Goal: Check status

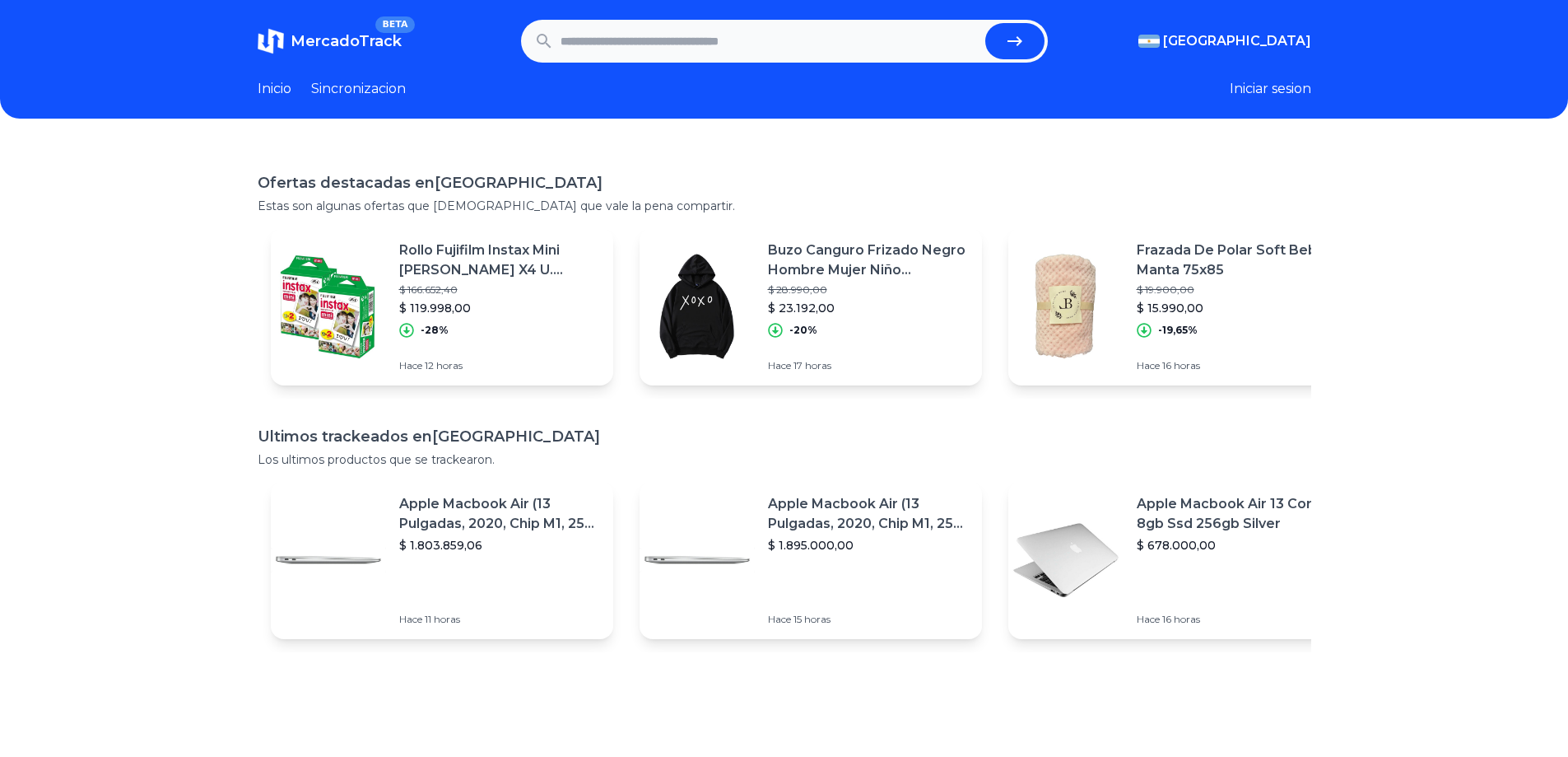
click at [712, 28] on input "text" at bounding box center [769, 41] width 418 height 37
paste input "**********"
click at [985, 23] on button "submit" at bounding box center [1015, 41] width 60 height 37
type input "**********"
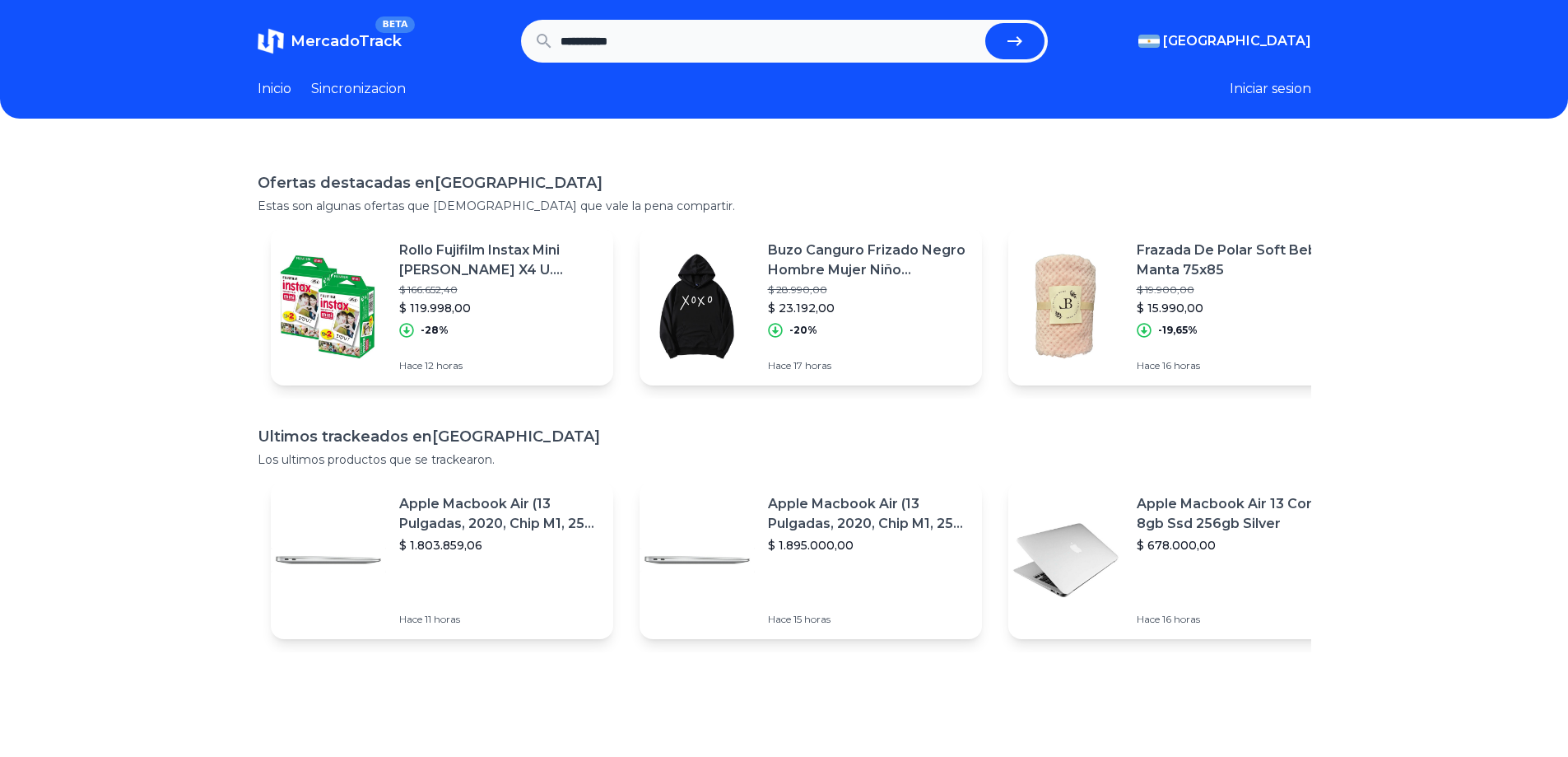
scroll to position [0, 0]
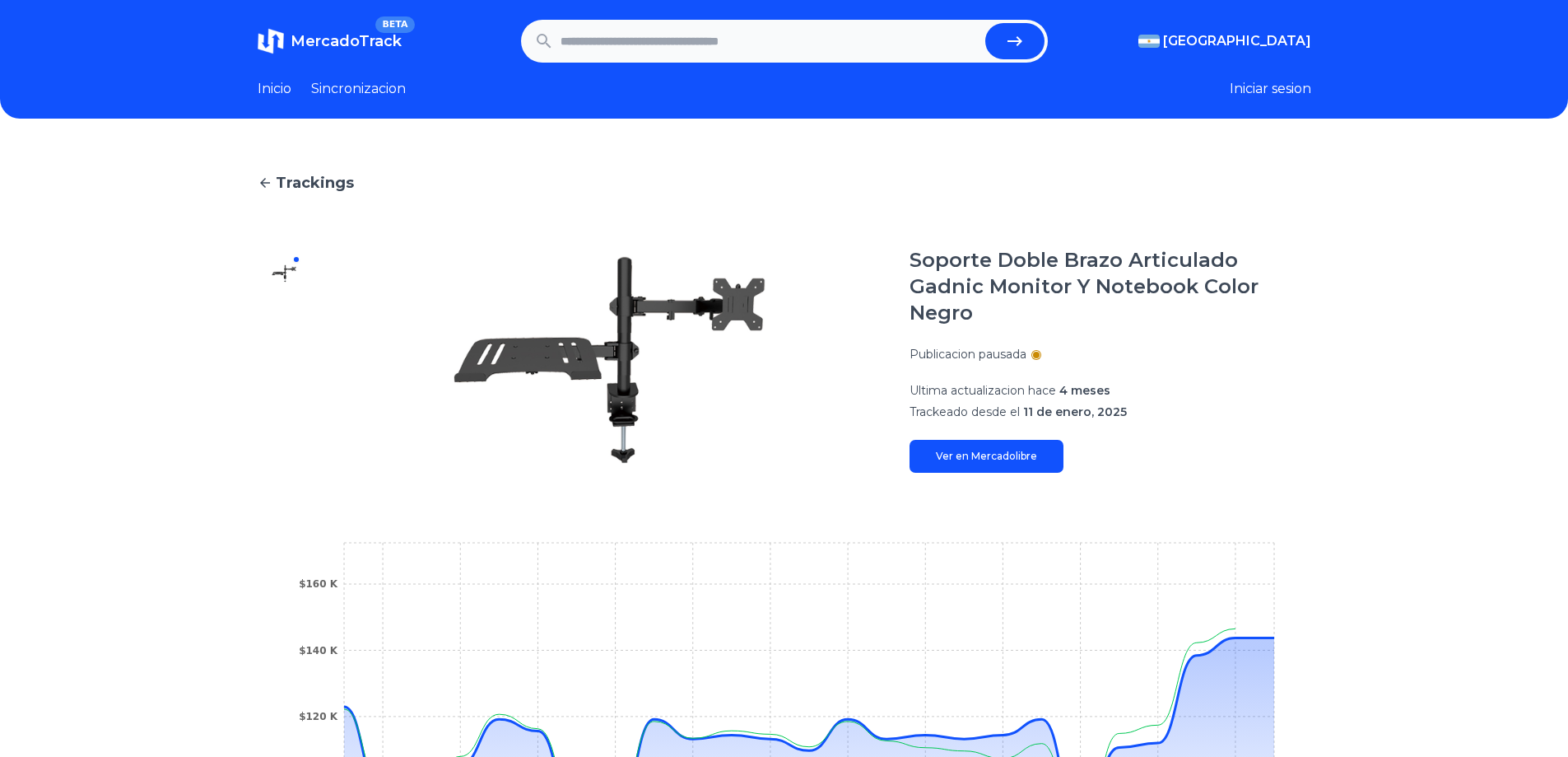
click at [696, 171] on link "Trackings" at bounding box center [784, 183] width 1053 height 23
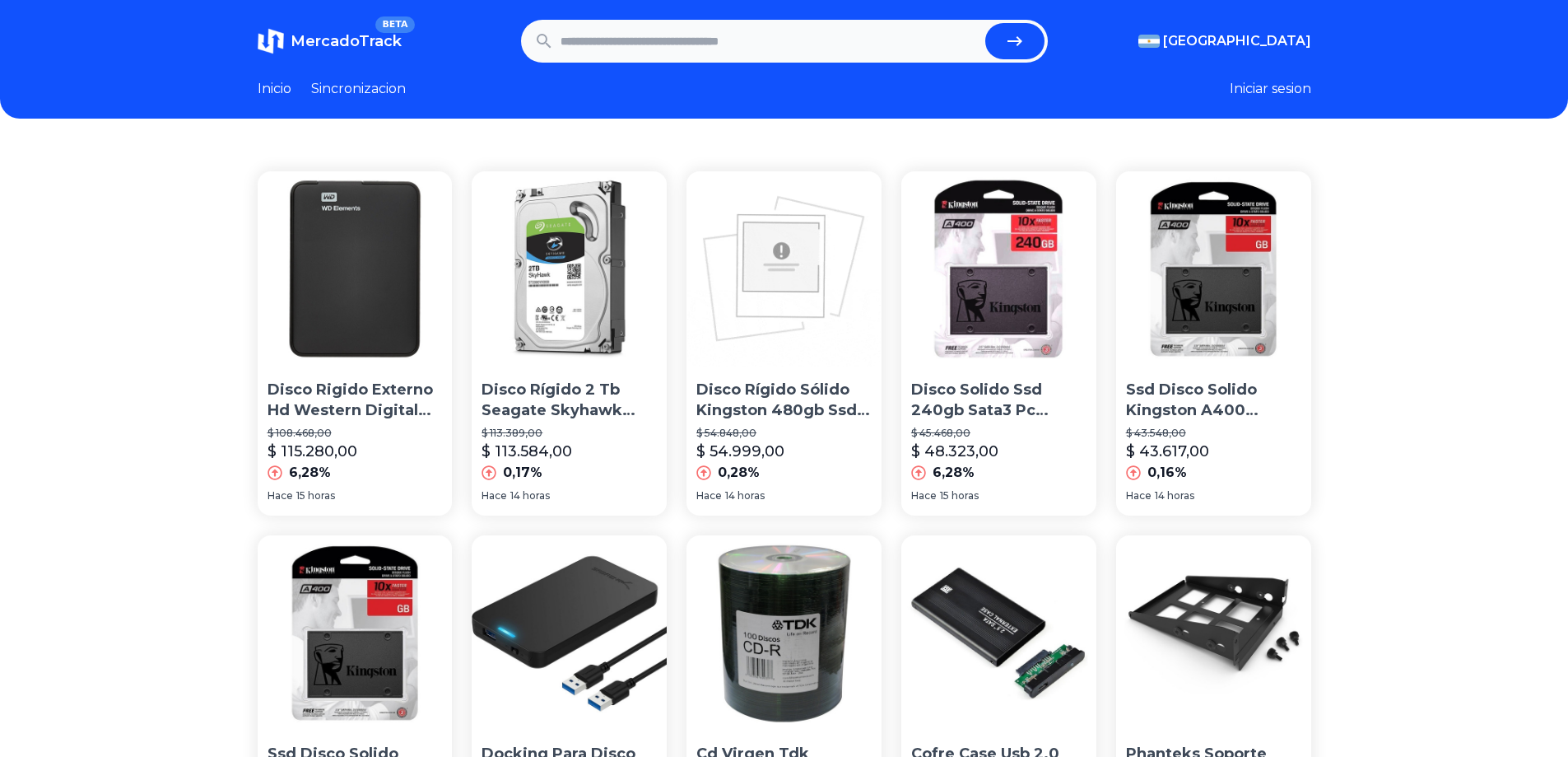
click at [711, 26] on input "text" at bounding box center [769, 41] width 418 height 37
paste input "**********"
click at [985, 23] on button "submit" at bounding box center [1015, 41] width 60 height 37
type input "**********"
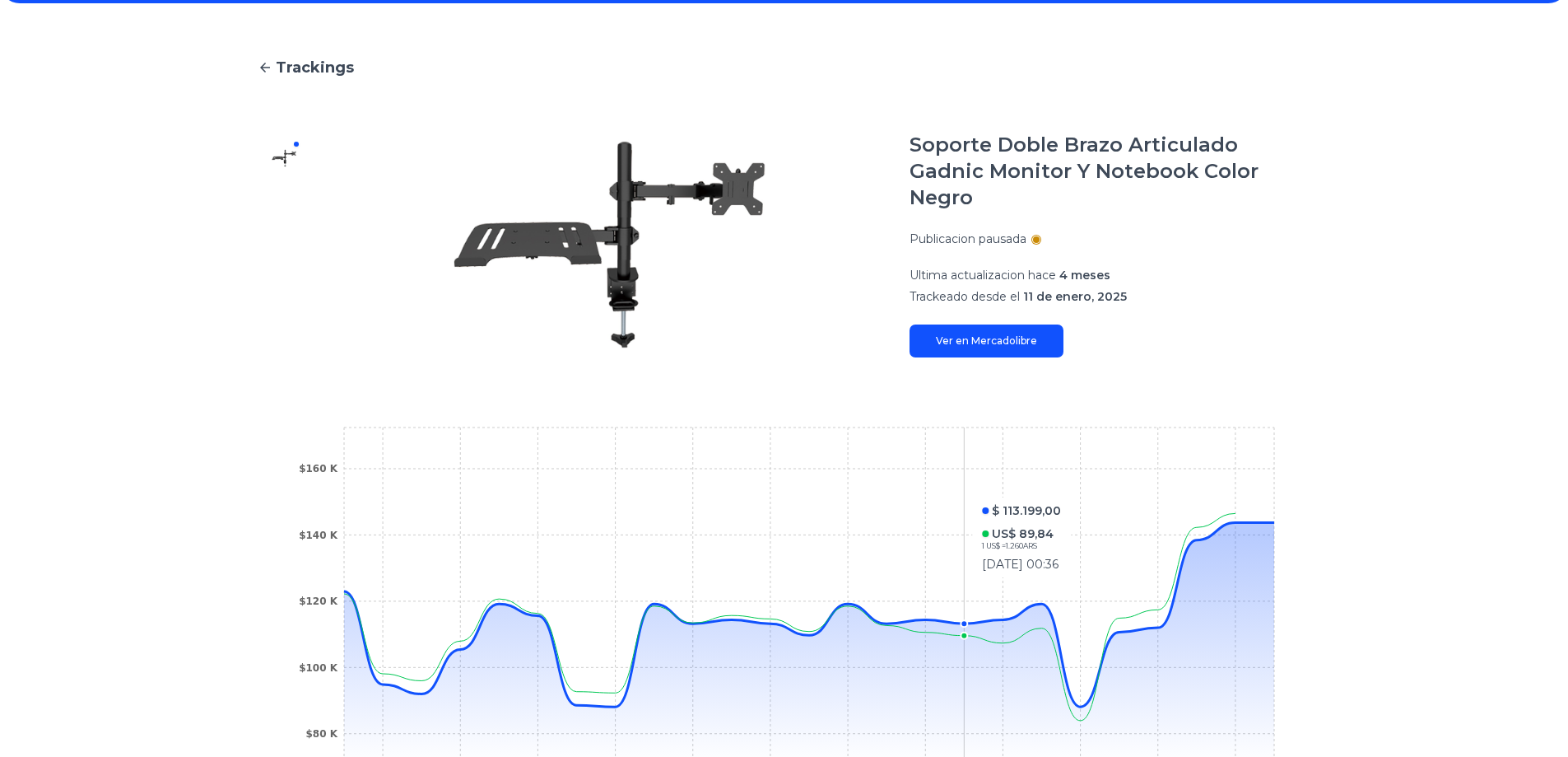
scroll to position [73, 0]
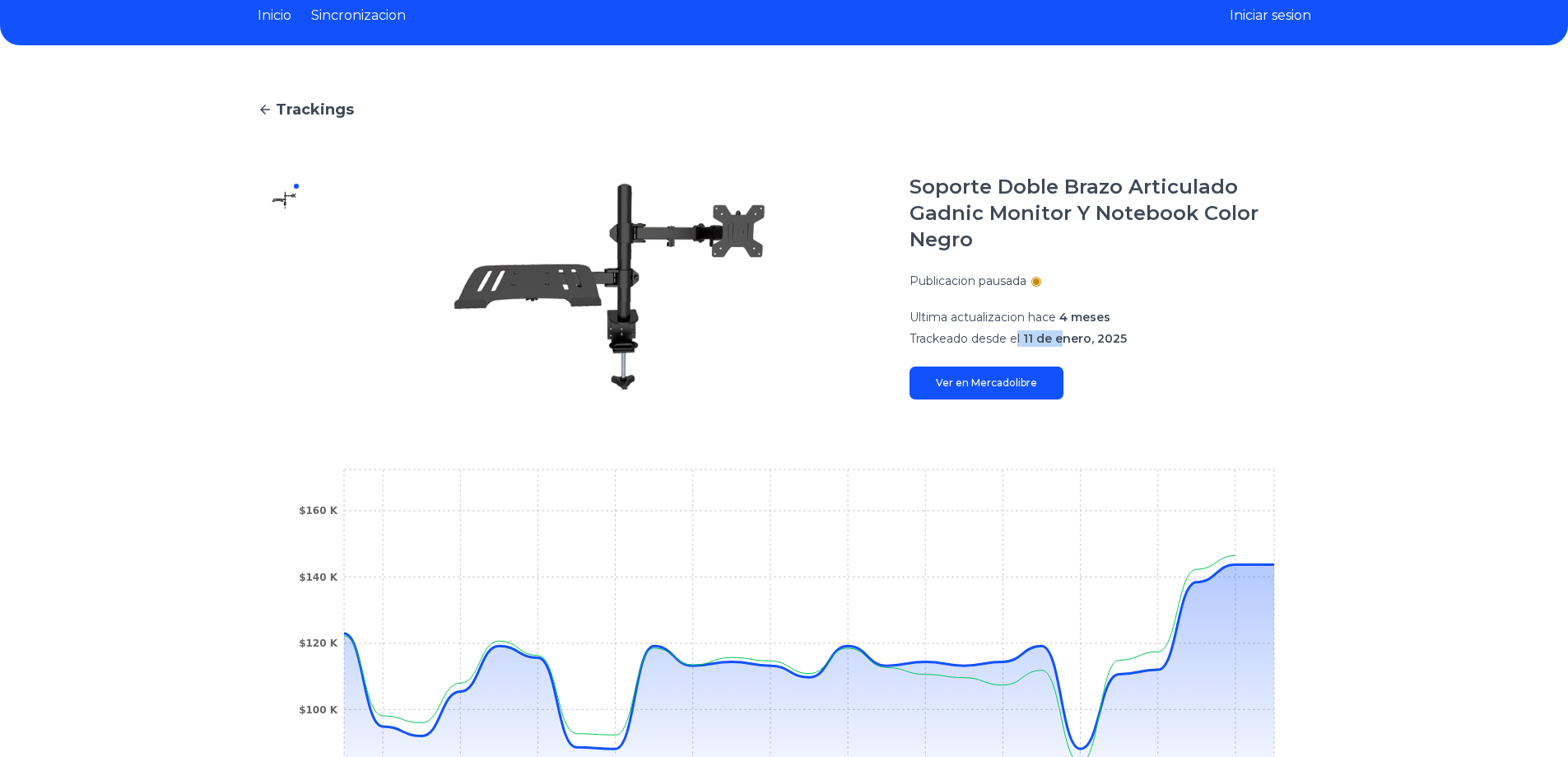
drag, startPoint x: 1030, startPoint y: 314, endPoint x: 1074, endPoint y: 317, distance: 44.1
click at [1069, 330] on p "Trackeado desde el 11 de enero, 2025" at bounding box center [1110, 338] width 401 height 16
click at [1074, 331] on span "11 de enero, 2025" at bounding box center [1074, 338] width 104 height 14
click at [1005, 366] on link "Ver en Mercadolibre" at bounding box center [986, 382] width 154 height 33
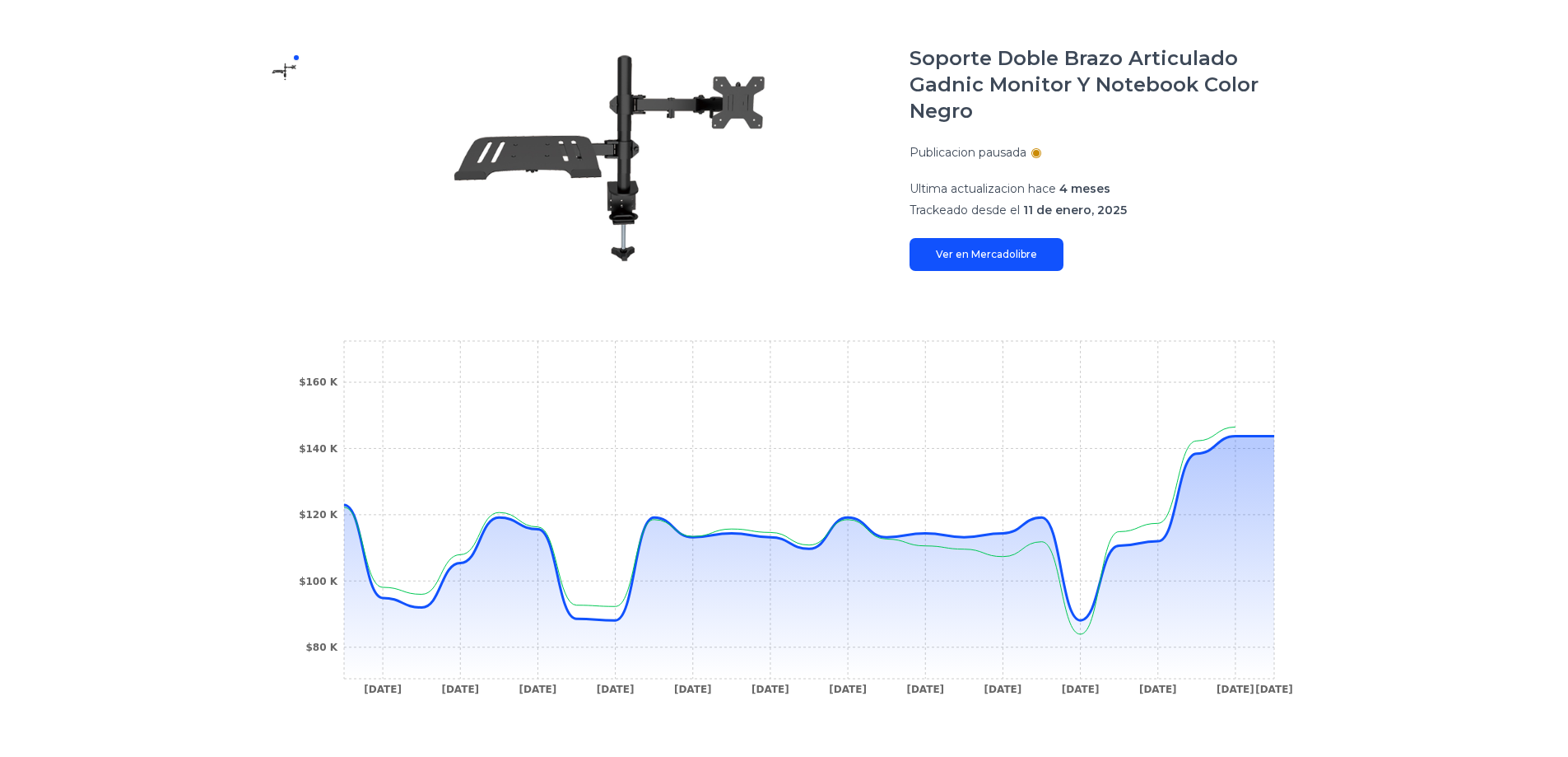
scroll to position [0, 0]
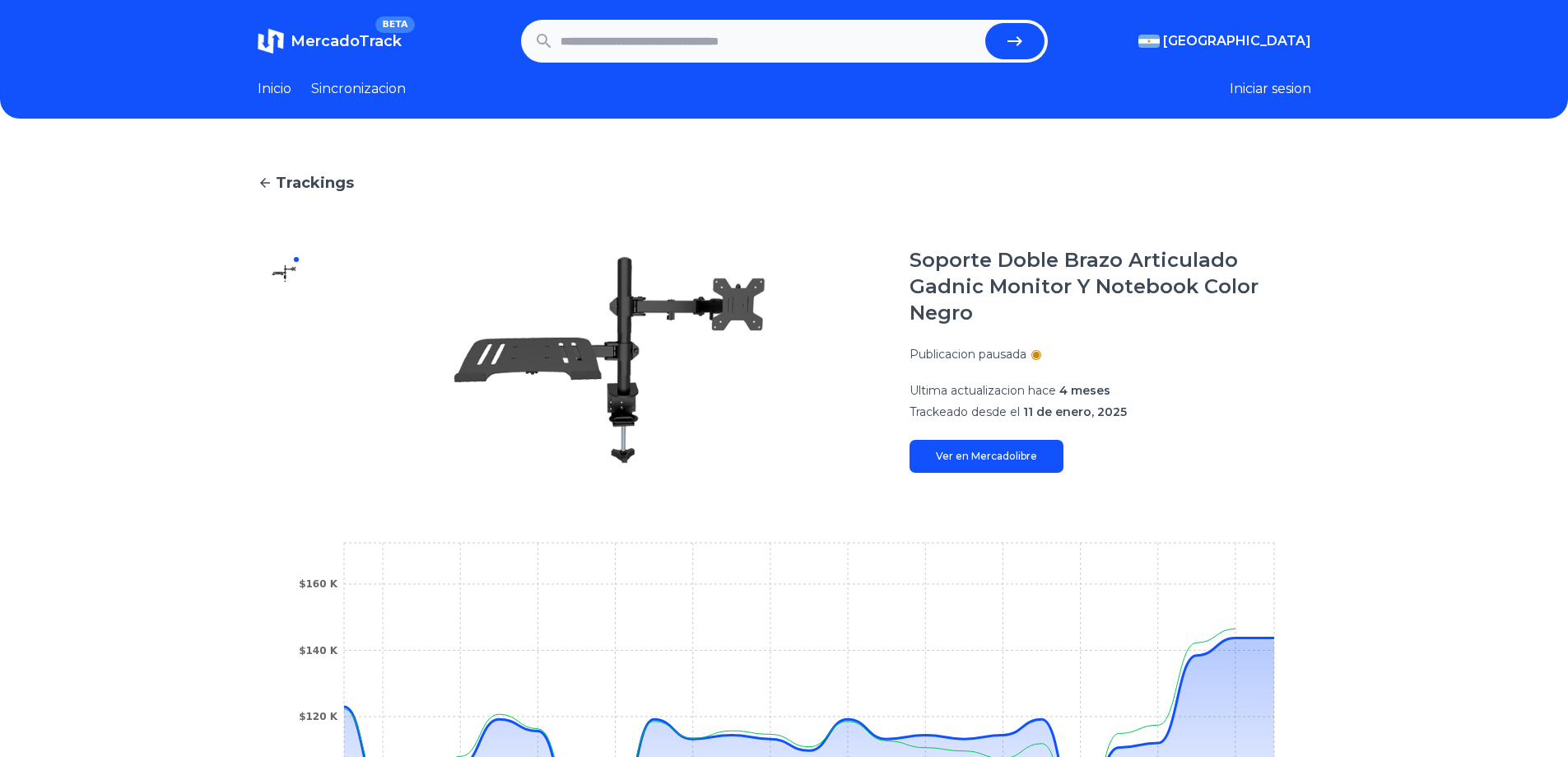
click at [342, 98] on link "Sincronizacion" at bounding box center [358, 88] width 95 height 20
click at [354, 85] on link "Sincronizacion" at bounding box center [358, 88] width 95 height 20
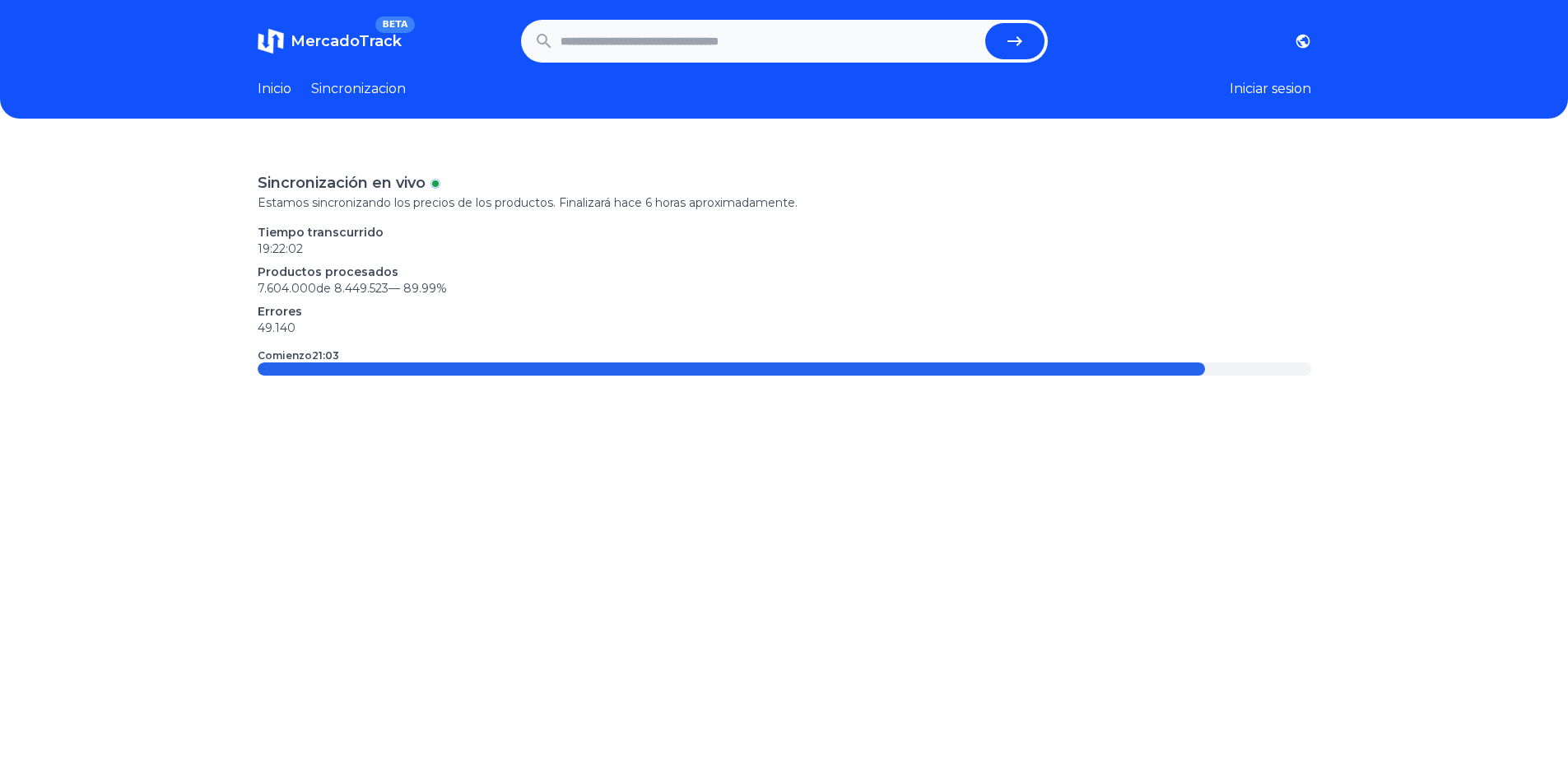
drag, startPoint x: 366, startPoint y: 280, endPoint x: 483, endPoint y: 294, distance: 117.8
click at [436, 290] on p "7.604.000 de 8.449.523 — 89.99 %" at bounding box center [784, 287] width 1053 height 16
click at [483, 294] on p "7.604.000 de 8.449.523 — 89.99 %" at bounding box center [784, 287] width 1053 height 16
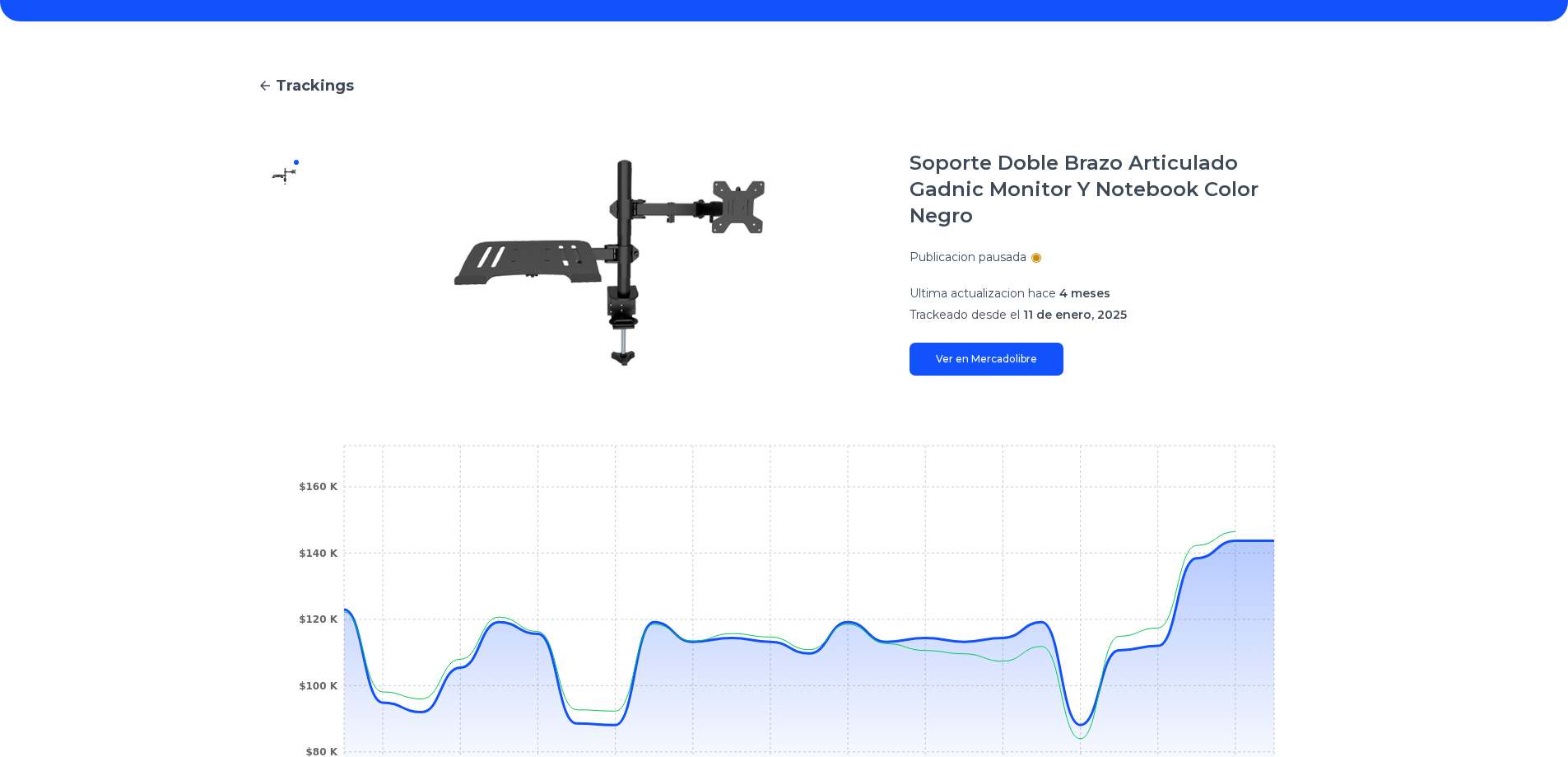
scroll to position [337, 0]
